Goal: Task Accomplishment & Management: Use online tool/utility

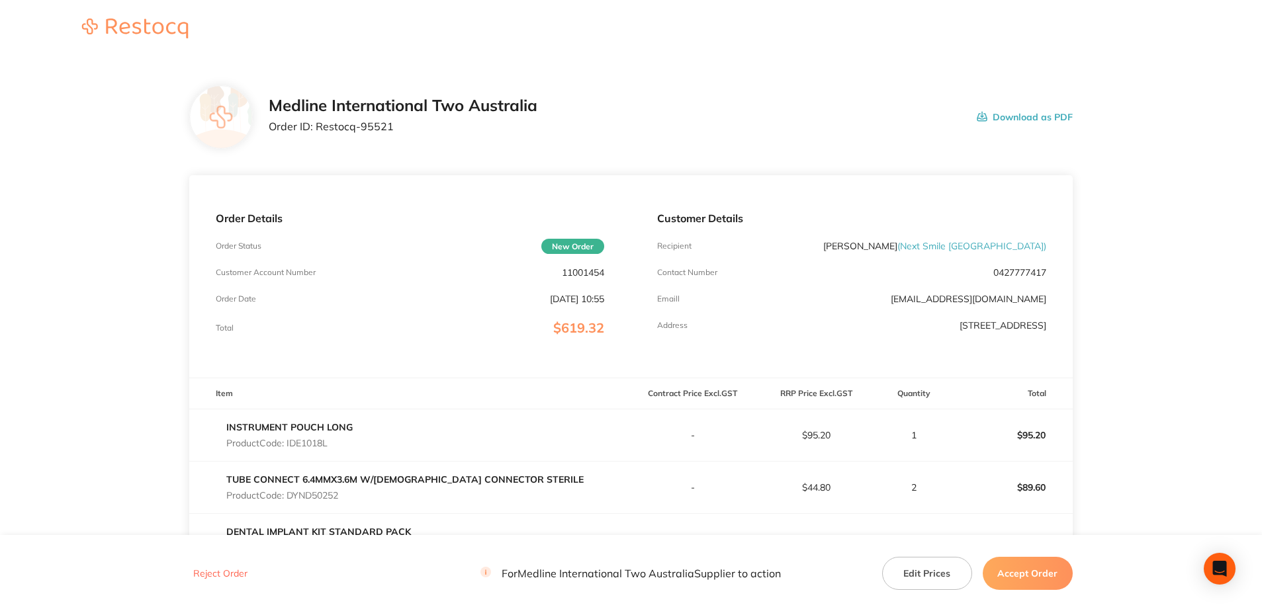
click at [306, 446] on p "Product Code: IDE1018L" at bounding box center [289, 443] width 126 height 11
copy p "IDE1018L"
click at [328, 498] on p "Product Code: DYND50252" at bounding box center [404, 495] width 357 height 11
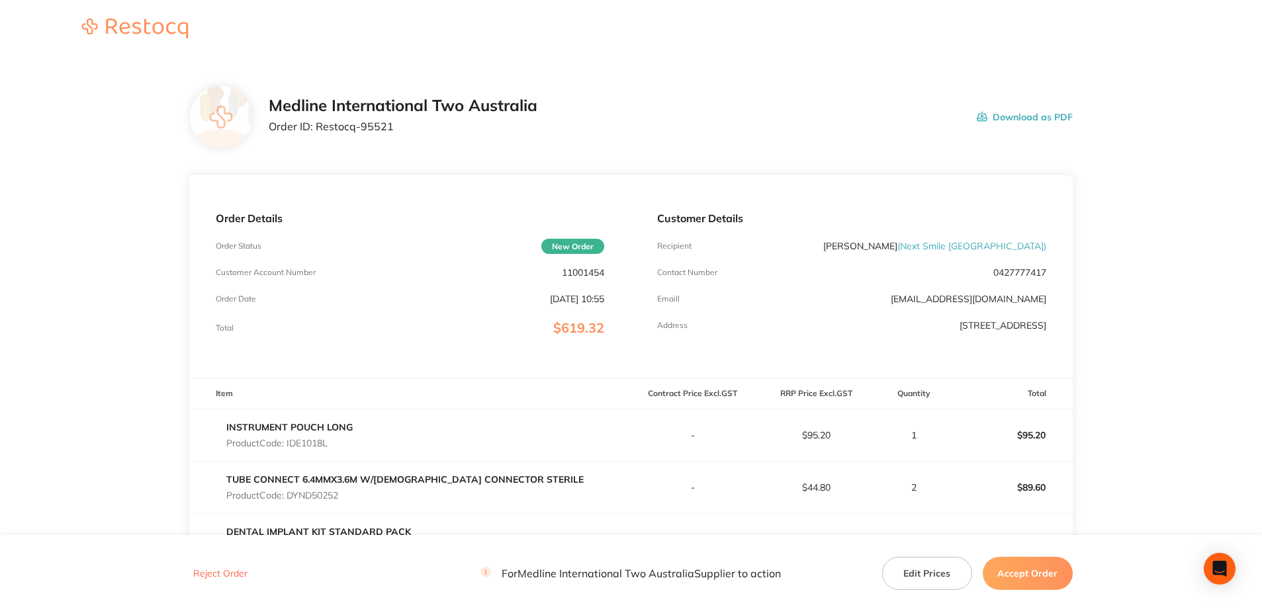
copy p "DYND50252"
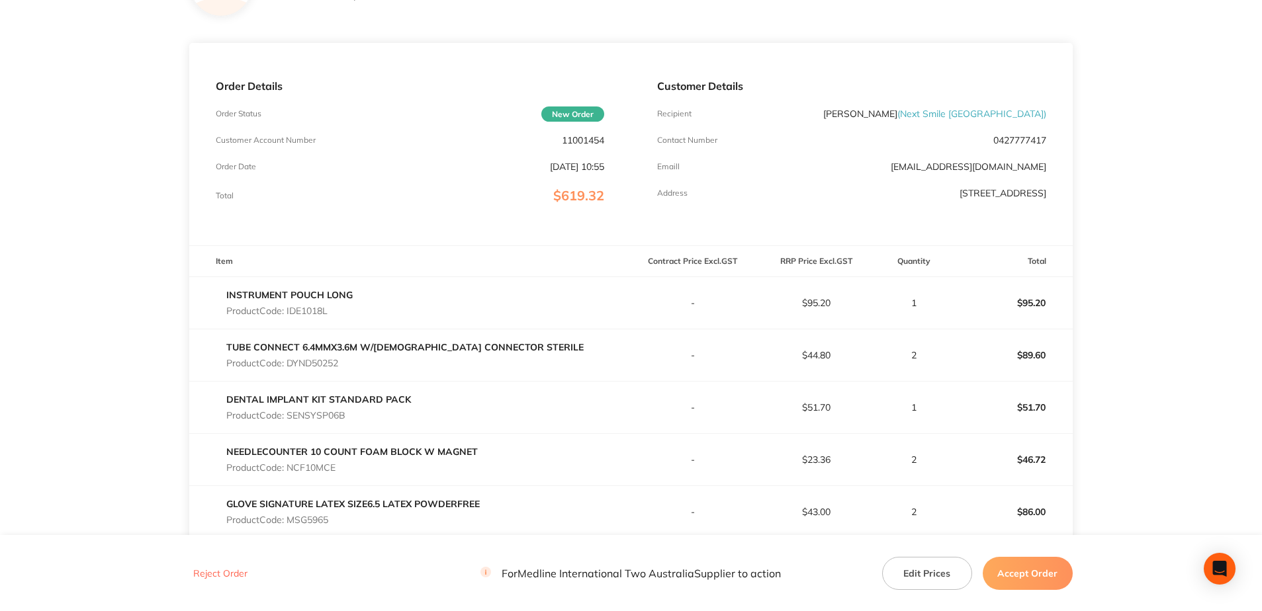
click at [342, 417] on p "Product Code: SENSYSP06B" at bounding box center [318, 415] width 185 height 11
copy p "SENSYSP06B"
click at [318, 468] on p "Product Code: NCF10MCE" at bounding box center [351, 468] width 251 height 11
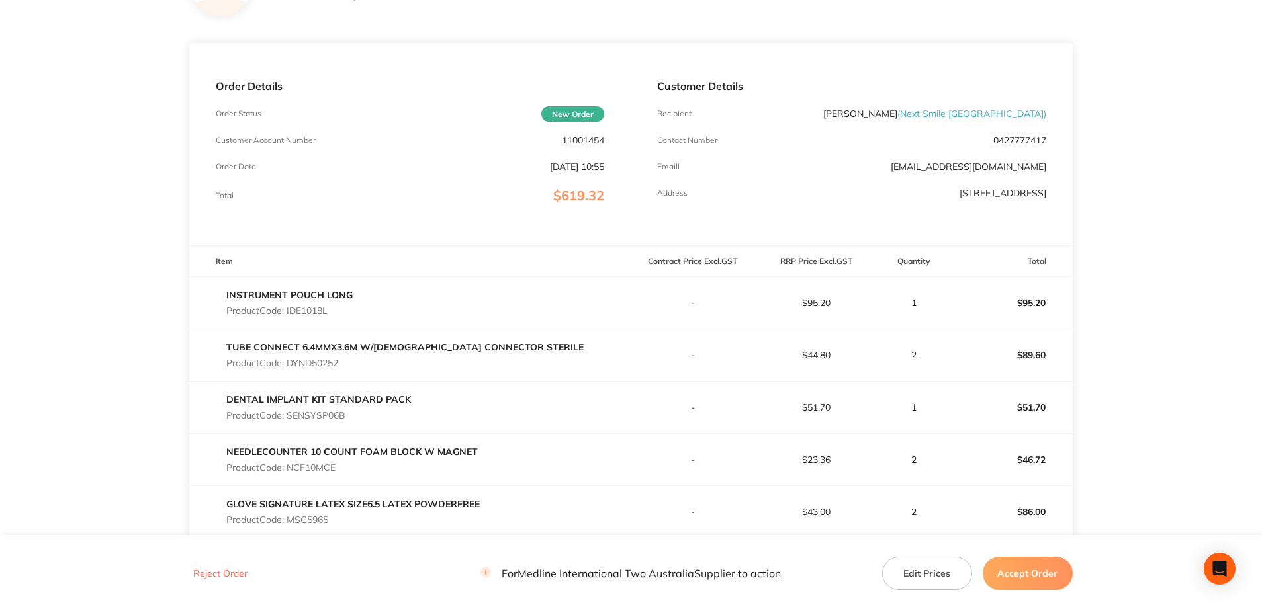
copy p "NCF10MCE"
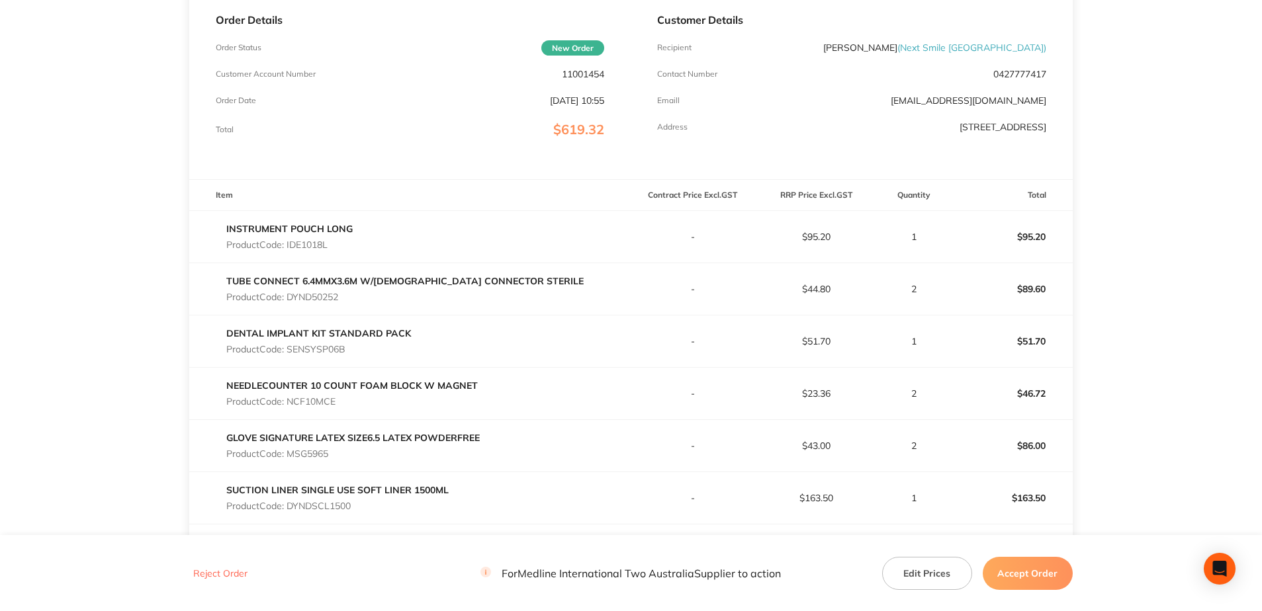
scroll to position [265, 0]
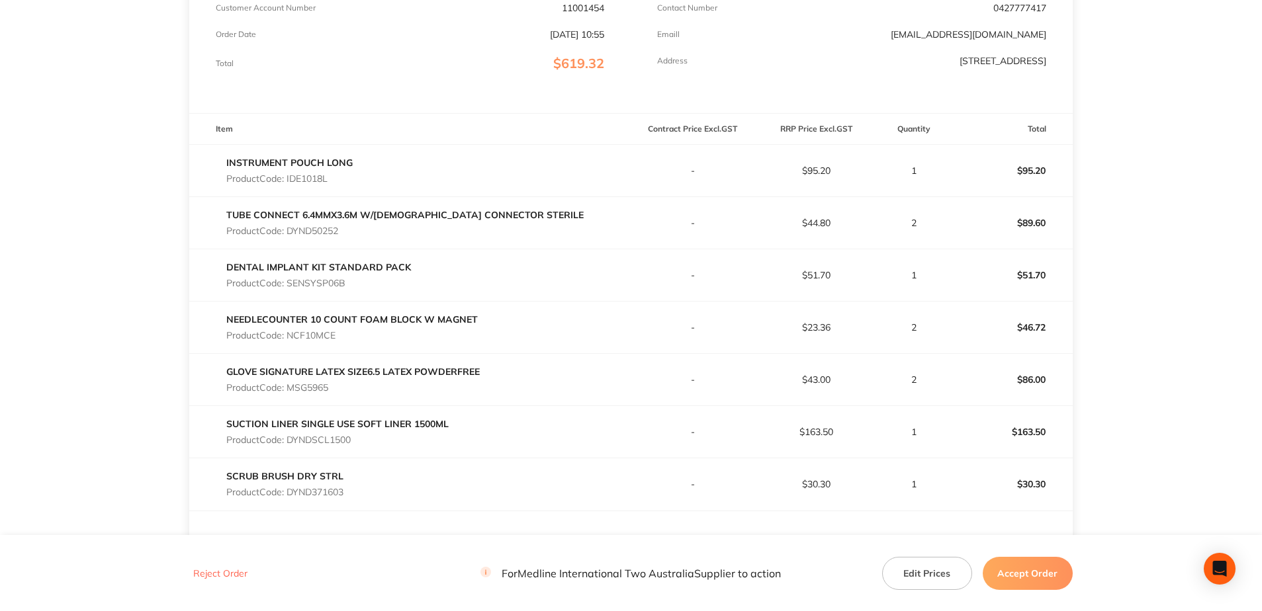
click at [312, 386] on p "Product Code: MSG5965" at bounding box center [352, 387] width 253 height 11
copy p "MSG5965"
click at [330, 441] on p "Product Code: DYNDSCL1500" at bounding box center [337, 440] width 222 height 11
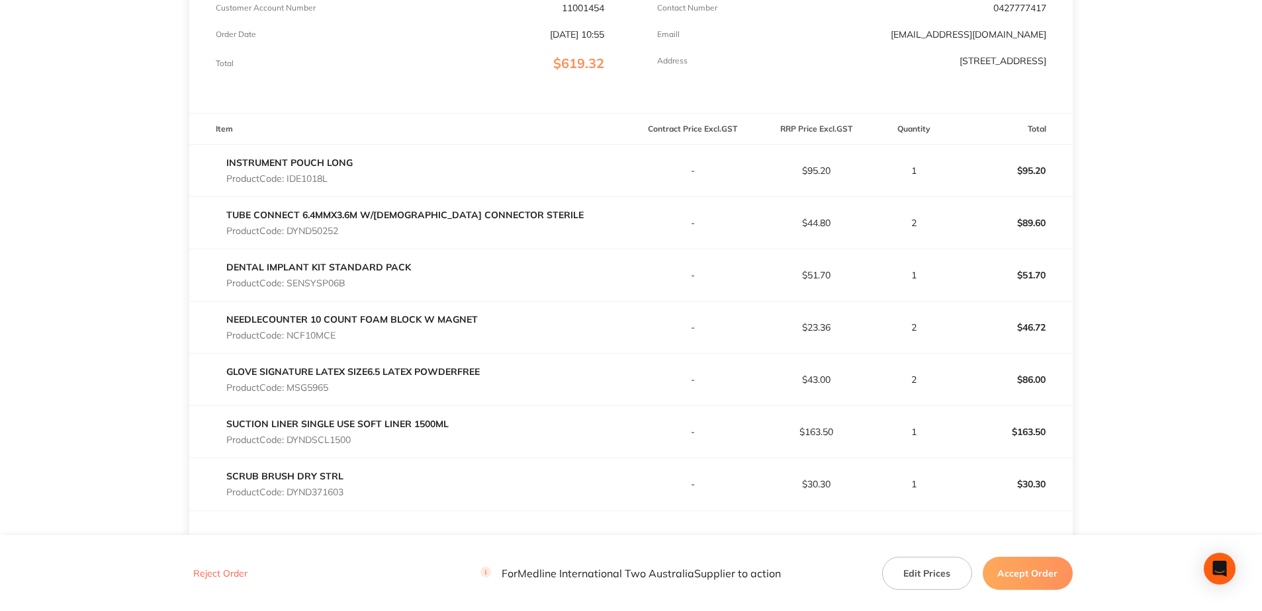
copy p "DYNDSCL1500"
click at [330, 496] on p "Product Code: DYND371603" at bounding box center [284, 492] width 117 height 11
copy p "DYND371603"
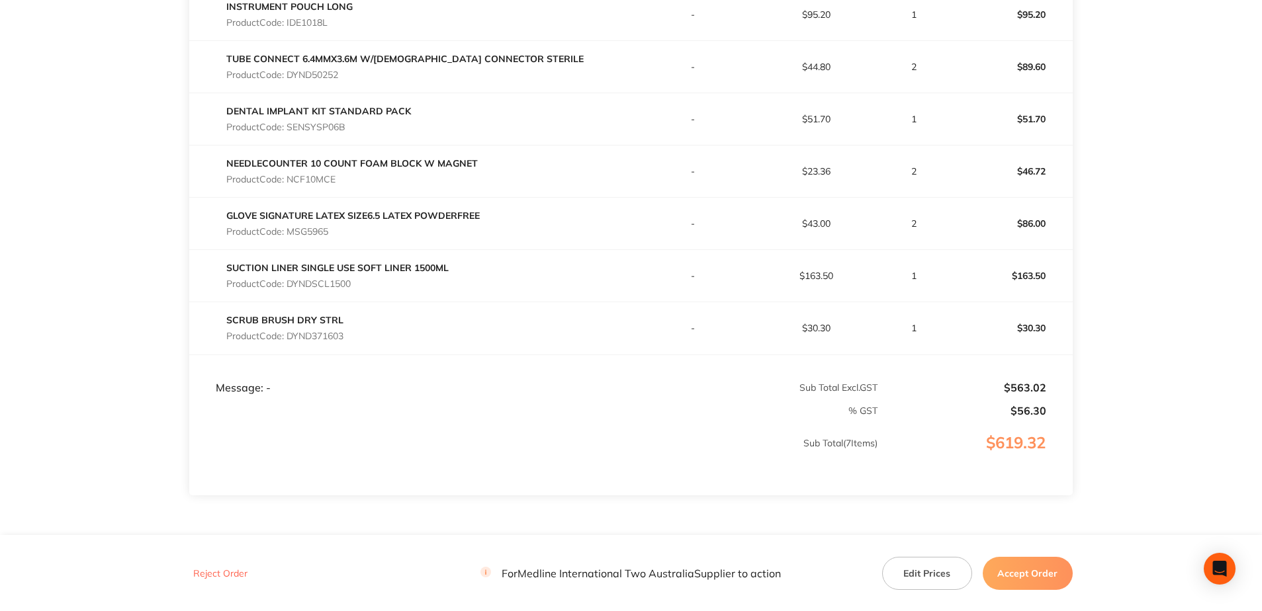
scroll to position [487, 0]
